Goal: Information Seeking & Learning: Learn about a topic

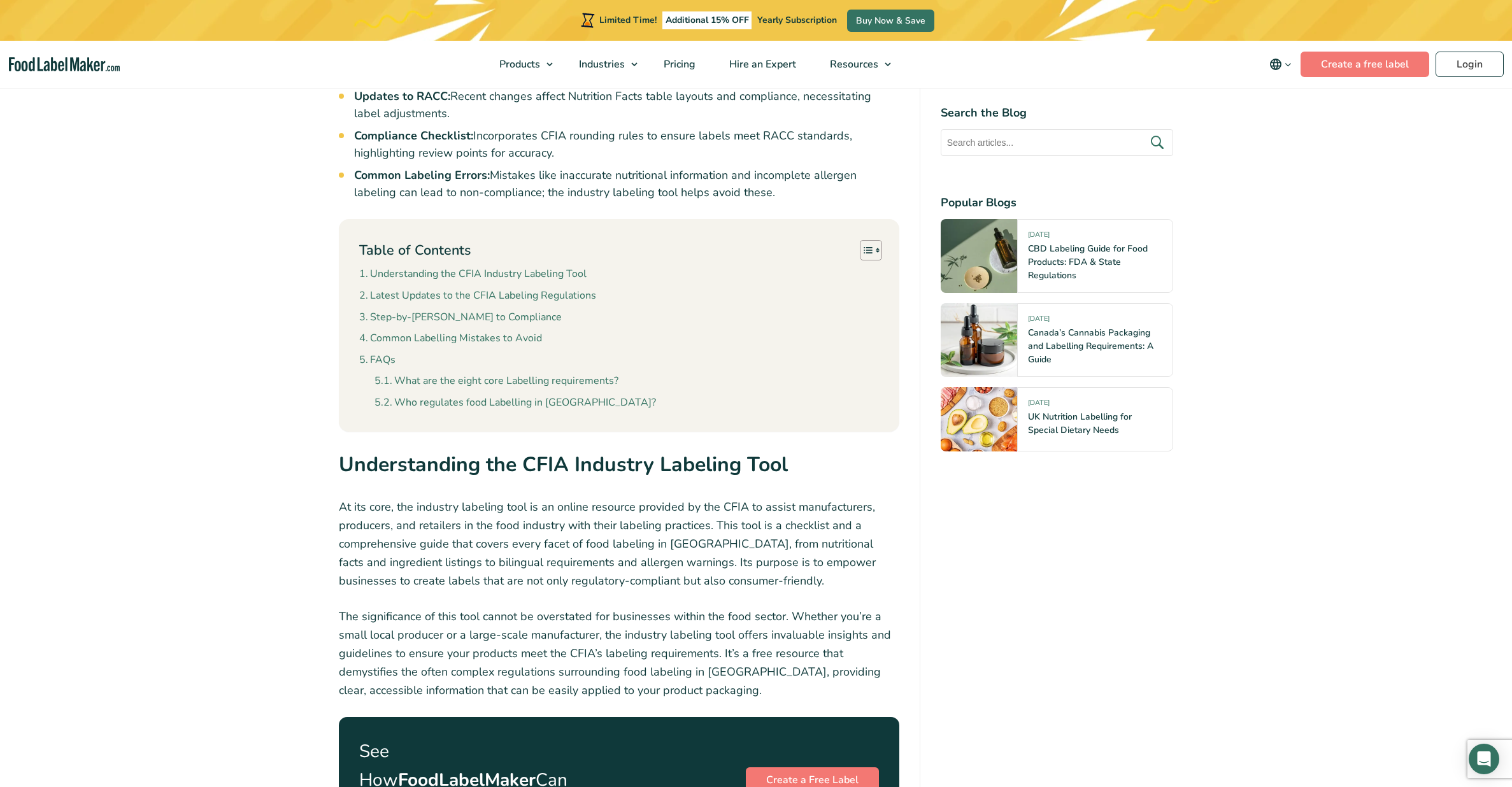
scroll to position [792, 0]
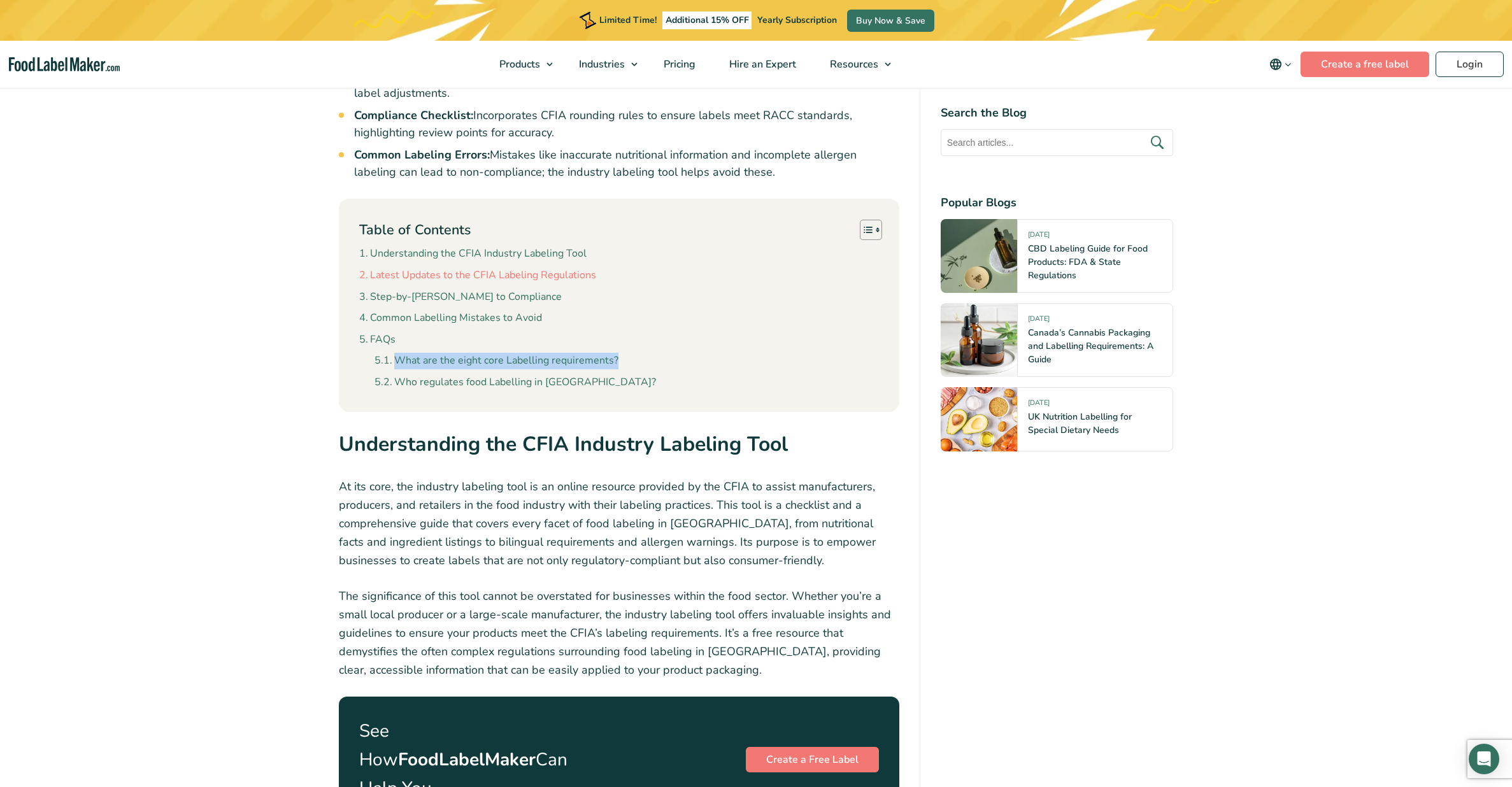
click at [565, 275] on link "Latest Updates to the CFIA Labeling Regulations" at bounding box center [478, 275] width 237 height 17
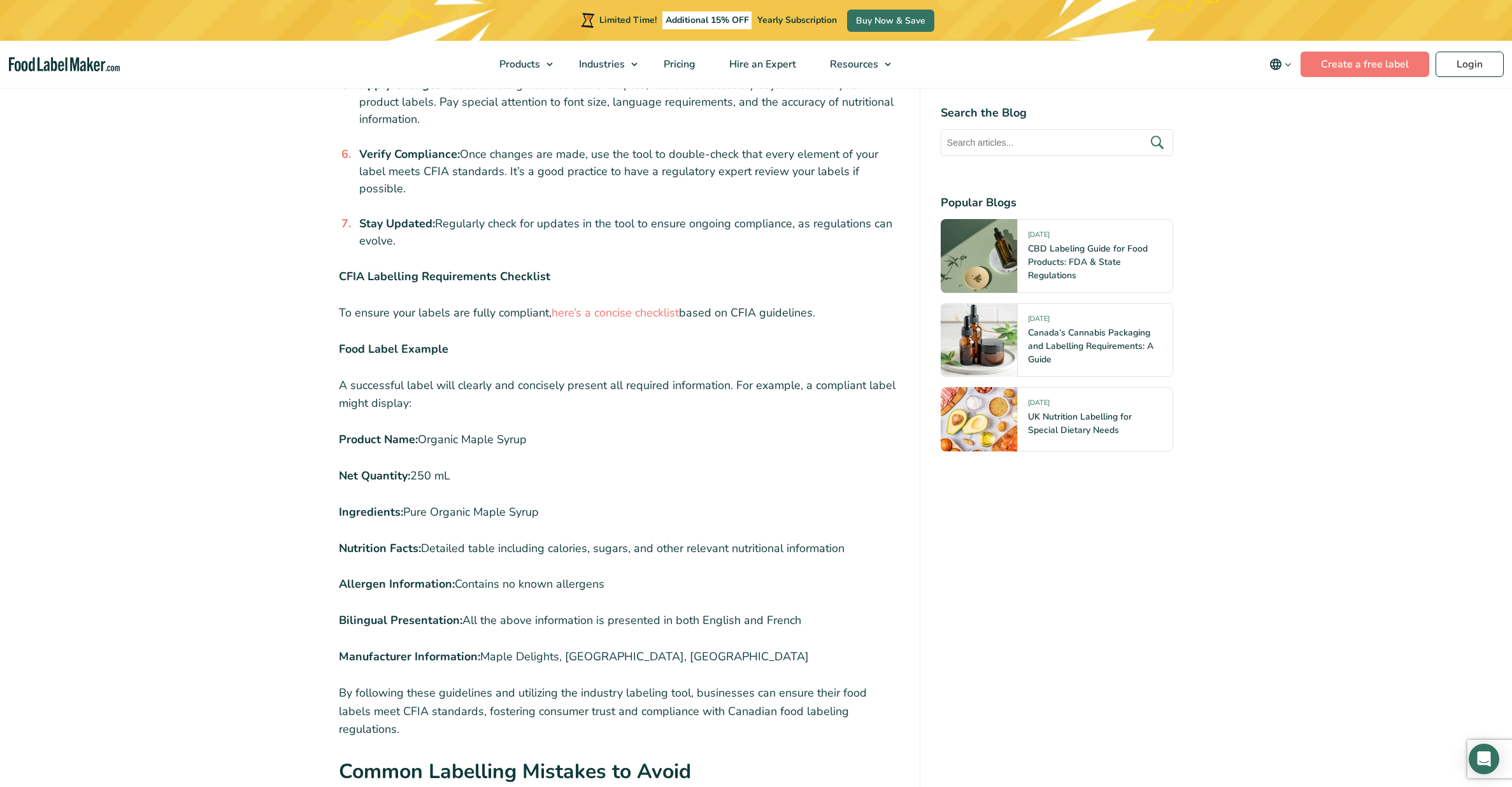
scroll to position [2139, 0]
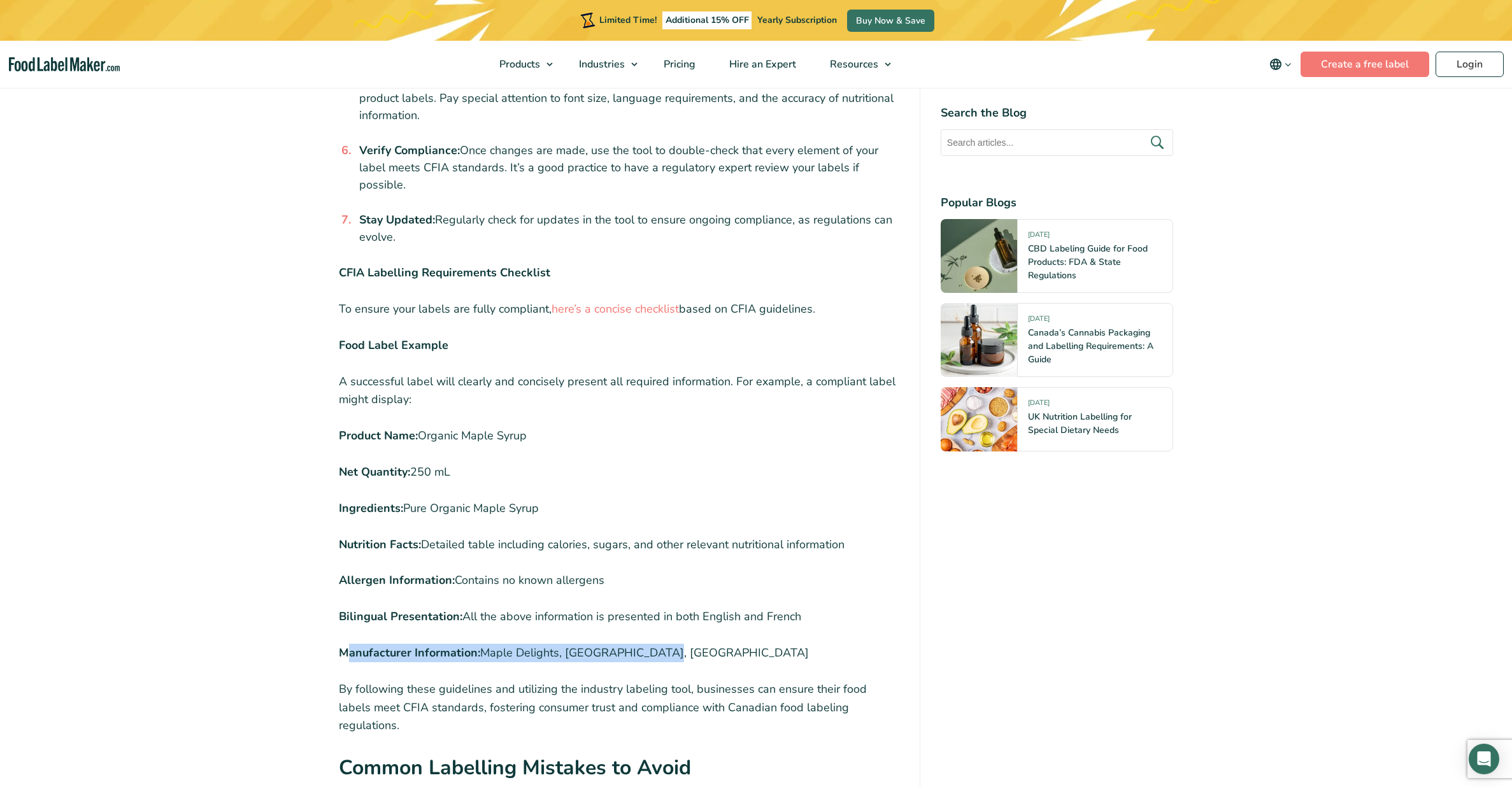
drag, startPoint x: 348, startPoint y: 606, endPoint x: 651, endPoint y: 608, distance: 303.0
click at [651, 644] on p "Manufacturer Information: Maple Delights, [GEOGRAPHIC_DATA], [GEOGRAPHIC_DATA]" at bounding box center [620, 653] width 561 height 19
drag, startPoint x: 428, startPoint y: 391, endPoint x: 550, endPoint y: 395, distance: 122.1
click at [550, 426] on p "Product Name: Organic Maple Syrup" at bounding box center [620, 435] width 561 height 19
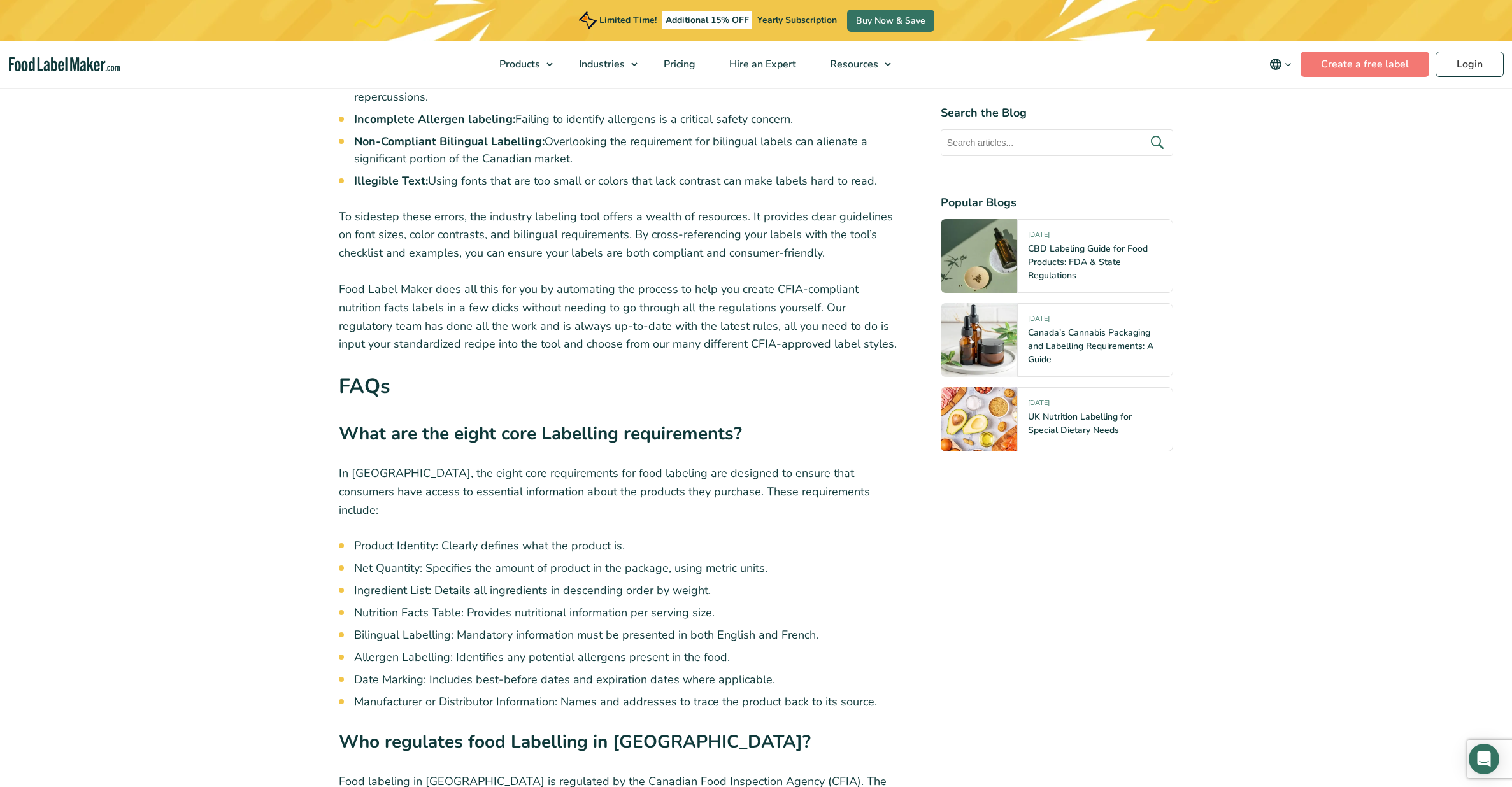
scroll to position [2931, 0]
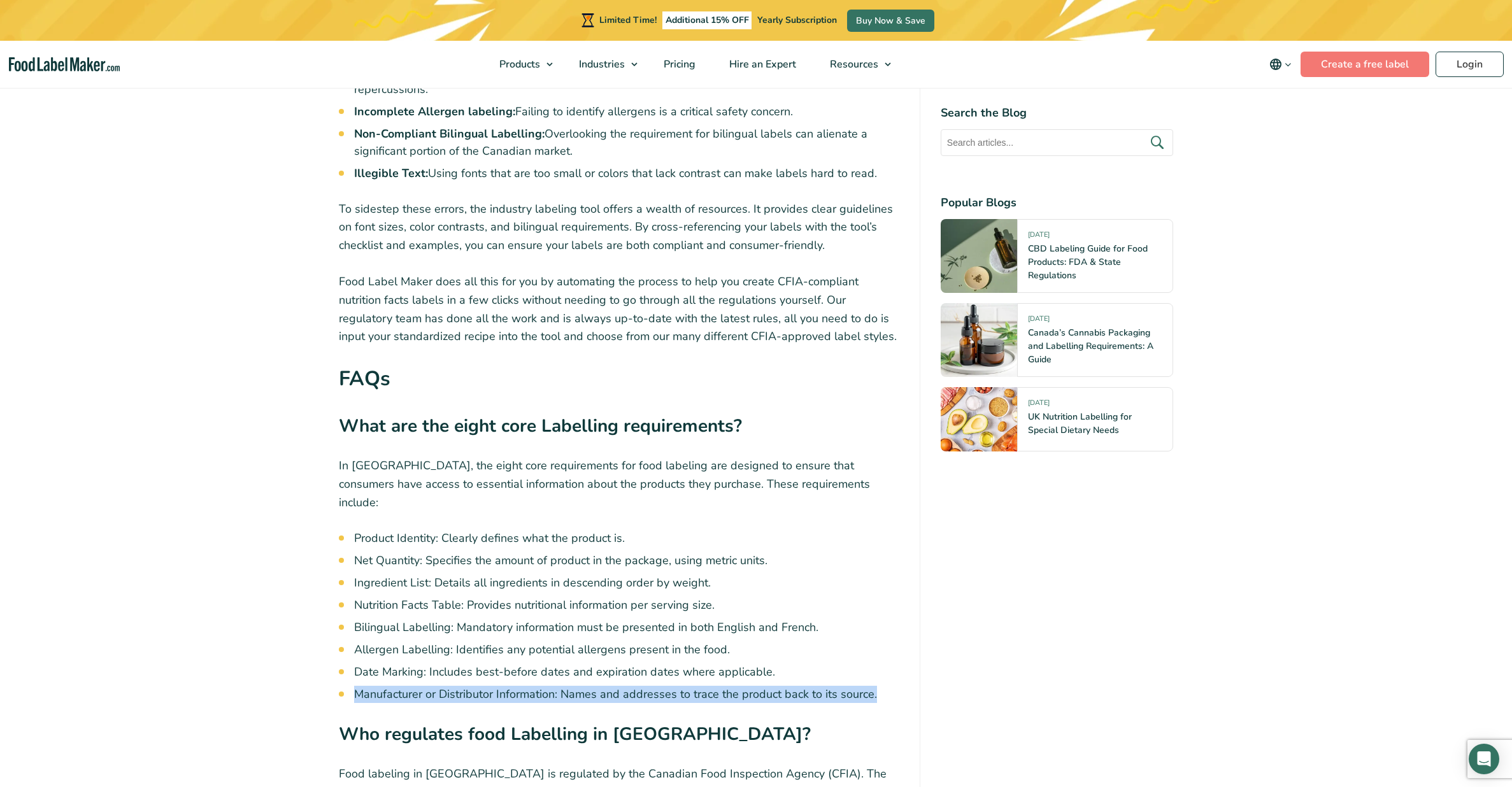
drag, startPoint x: 355, startPoint y: 611, endPoint x: 883, endPoint y: 615, distance: 528.0
click at [883, 686] on li "Manufacturer or Distributor Information: Names and addresses to trace the produ…" at bounding box center [627, 695] width 545 height 18
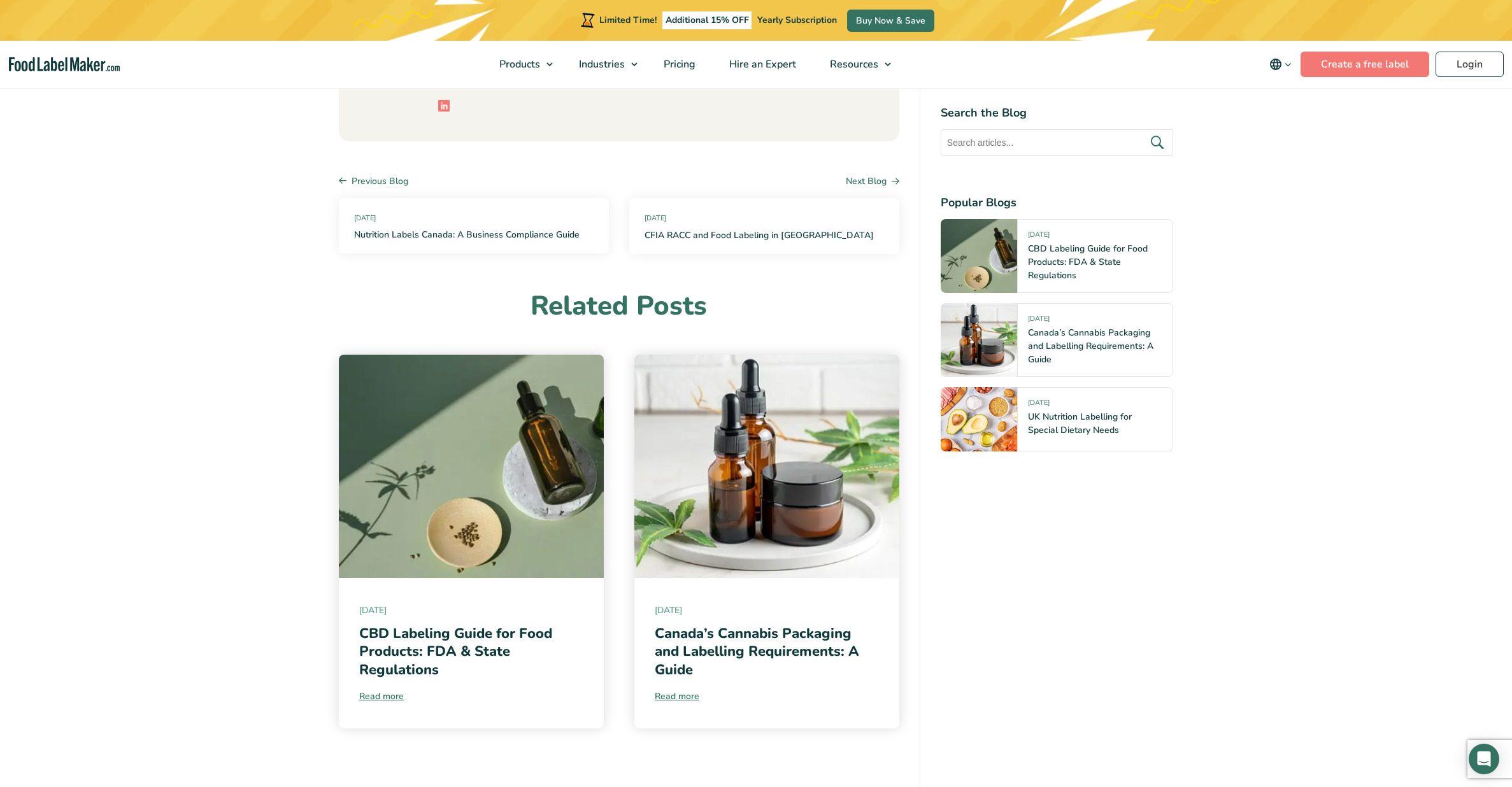
scroll to position [4210, 0]
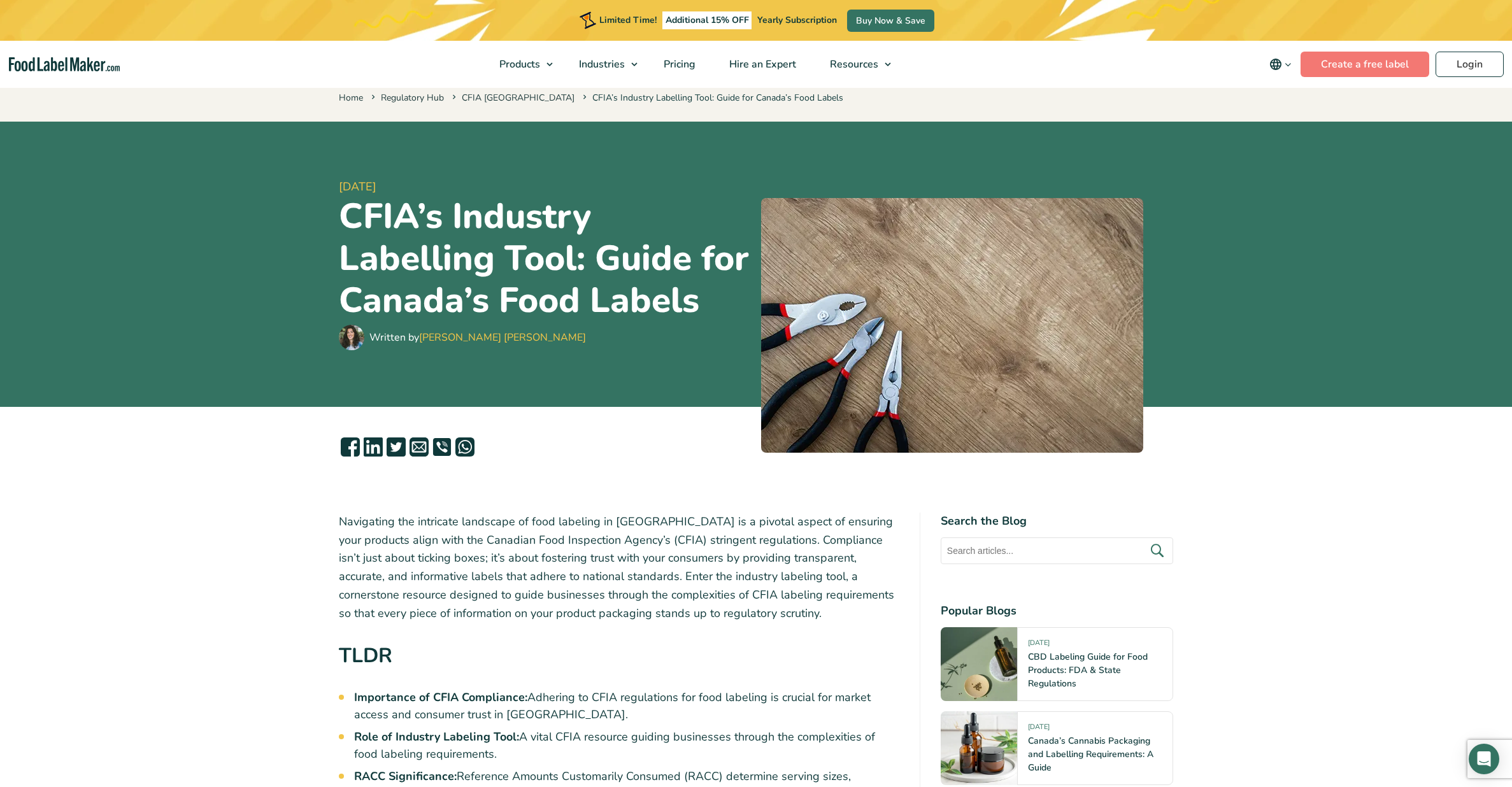
scroll to position [11, 0]
